Goal: Information Seeking & Learning: Learn about a topic

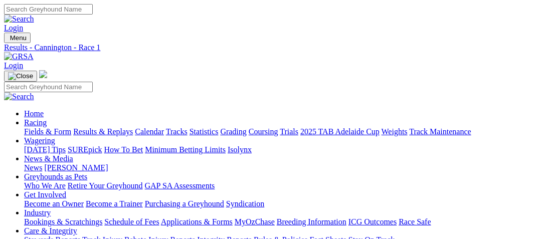
type input "[DATE]"
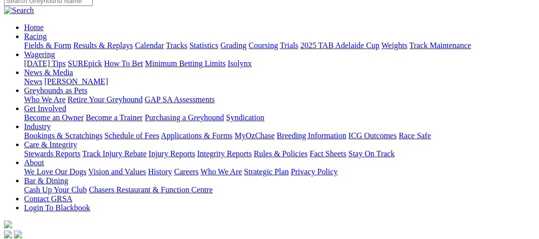
scroll to position [100, 0]
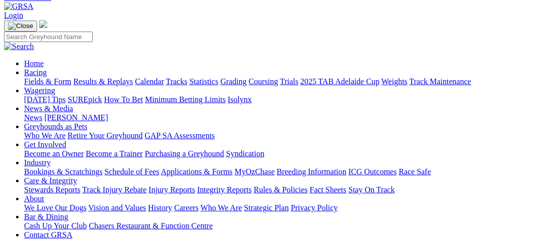
scroll to position [0, 0]
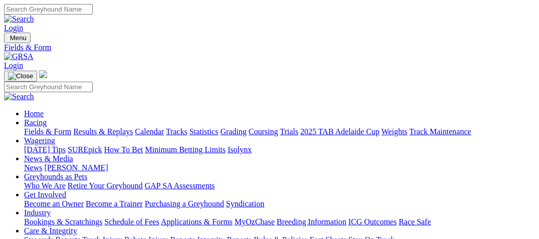
click at [133, 127] on link "Results & Replays" at bounding box center [103, 131] width 60 height 9
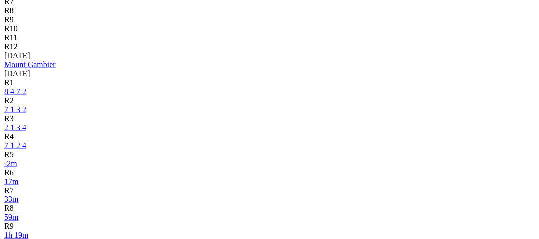
scroll to position [401, 0]
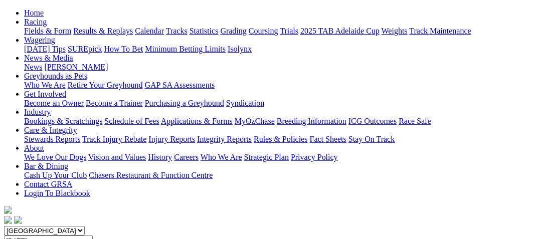
scroll to position [100, 0]
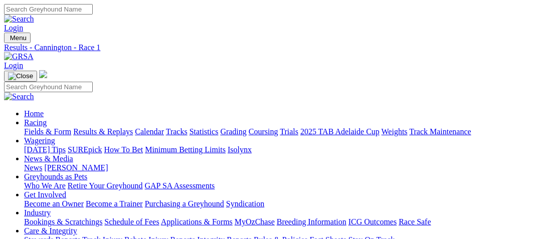
type input "[DATE]"
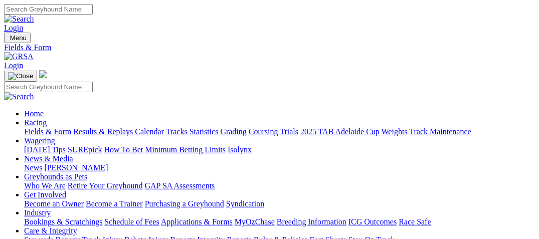
select select "WA"
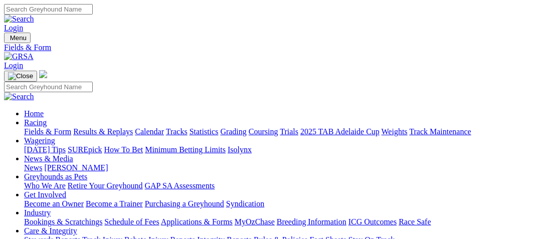
select select "WA"
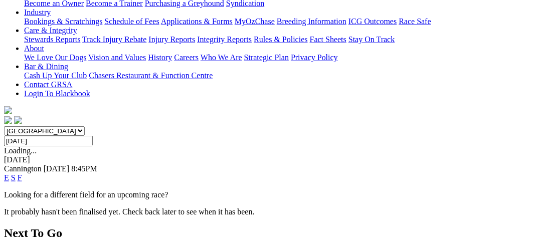
scroll to position [50, 0]
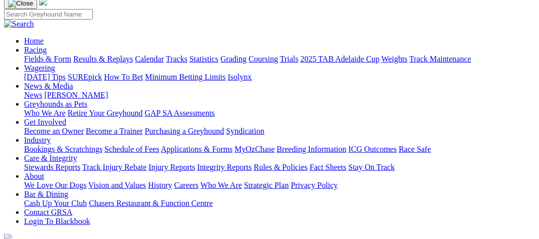
scroll to position [150, 0]
